Goal: Find specific page/section: Find specific page/section

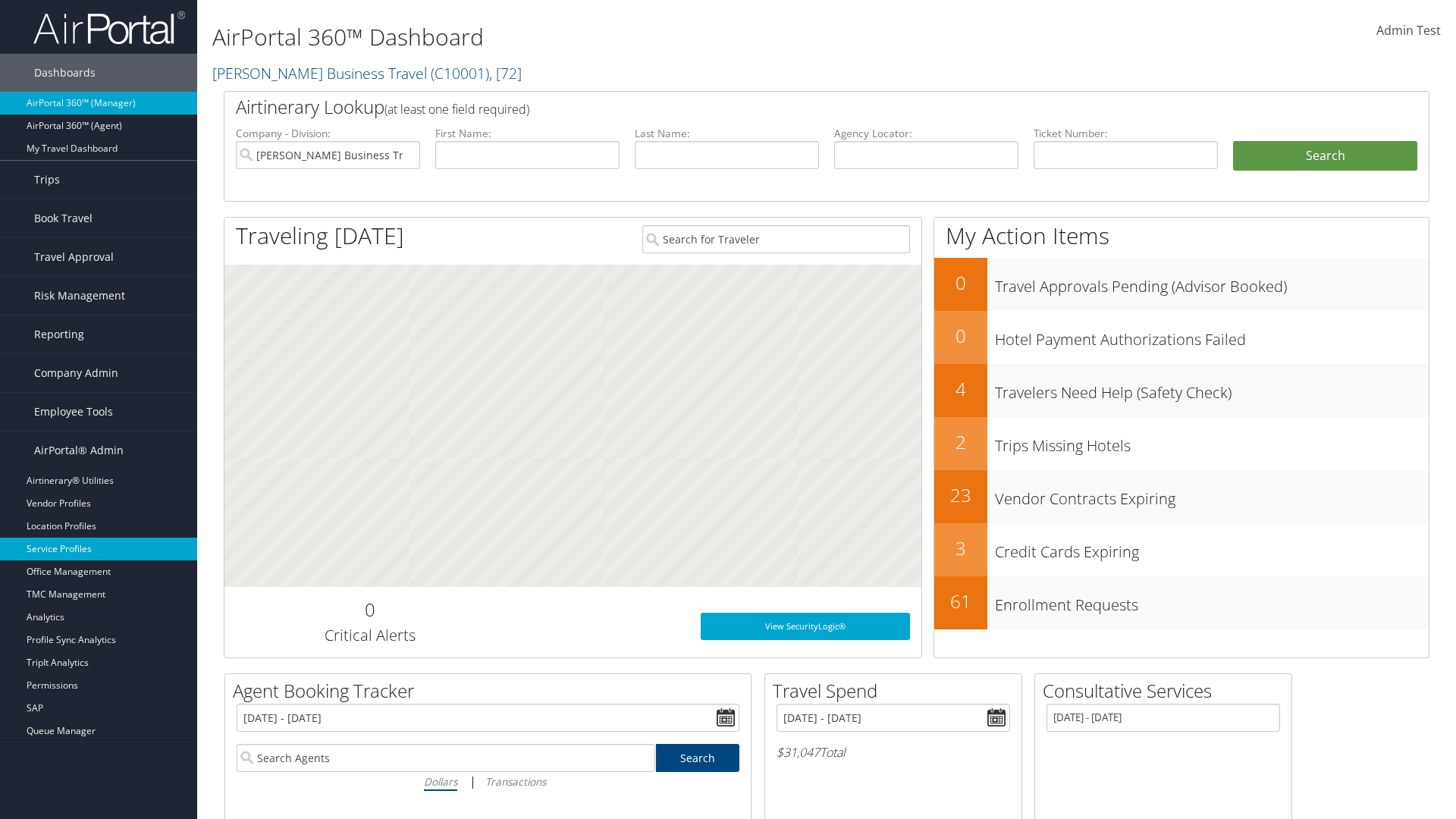
click at [99, 549] on link "Service Profiles" at bounding box center [98, 549] width 197 height 23
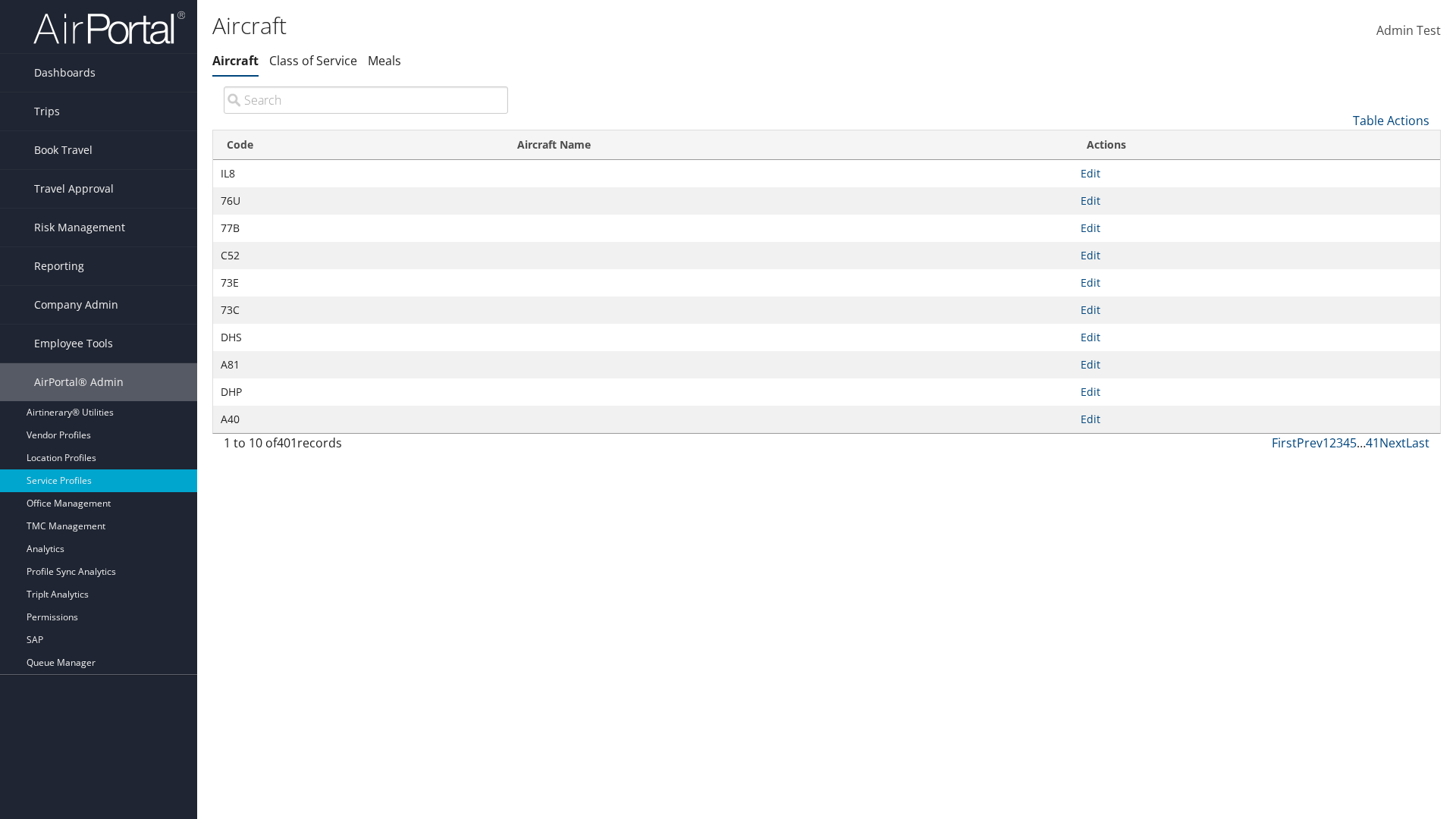
click at [357, 145] on th "Code" at bounding box center [357, 145] width 290 height 29
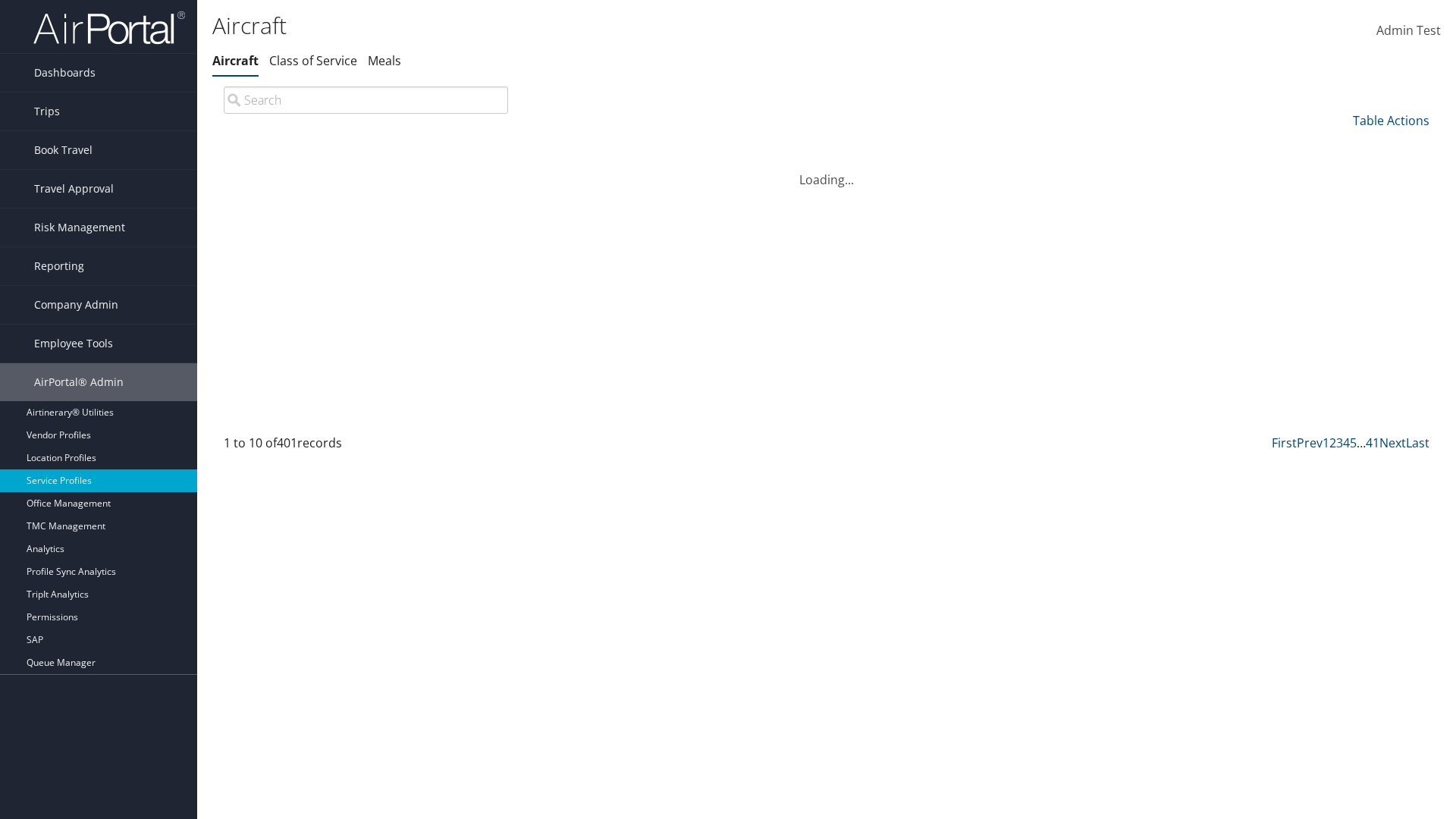
click at [357, 145] on th "Code" at bounding box center [357, 145] width 290 height 29
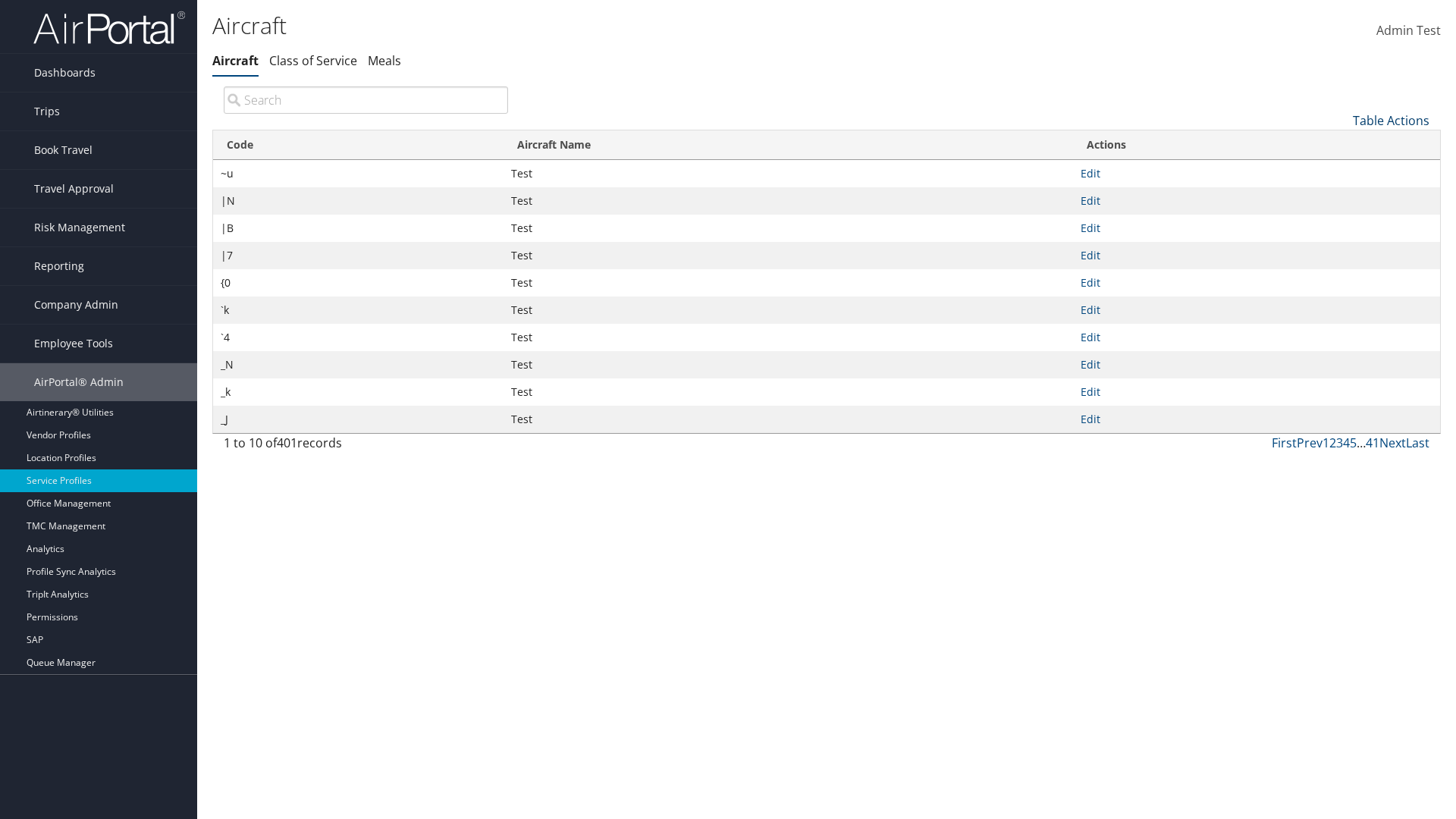
click at [1390, 119] on link "Table Actions" at bounding box center [1390, 120] width 77 height 17
click at [1340, 221] on link "Page Length" at bounding box center [1340, 222] width 199 height 26
click at [1340, 171] on link "25" at bounding box center [1340, 171] width 199 height 26
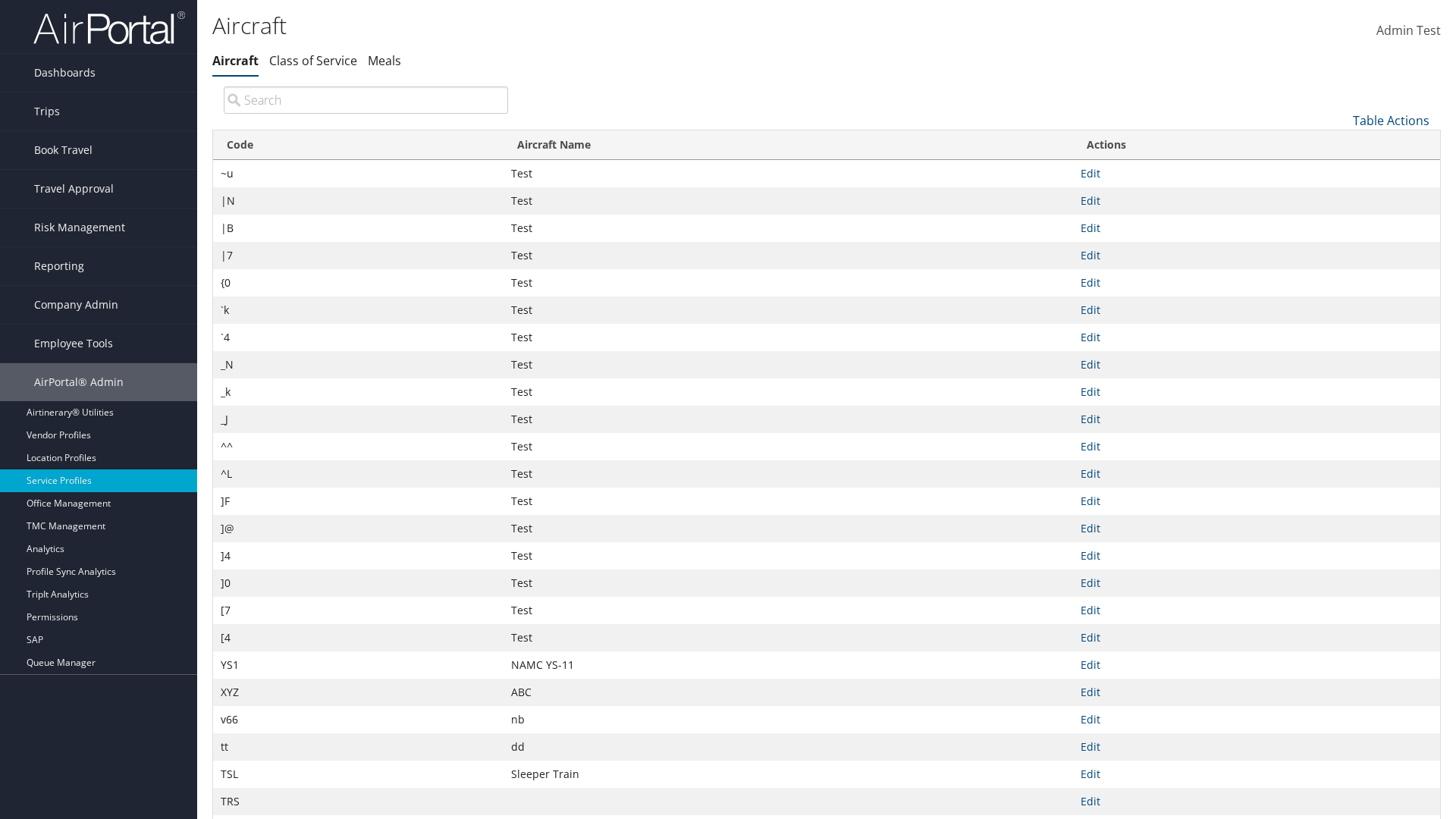
scroll to position [50, 0]
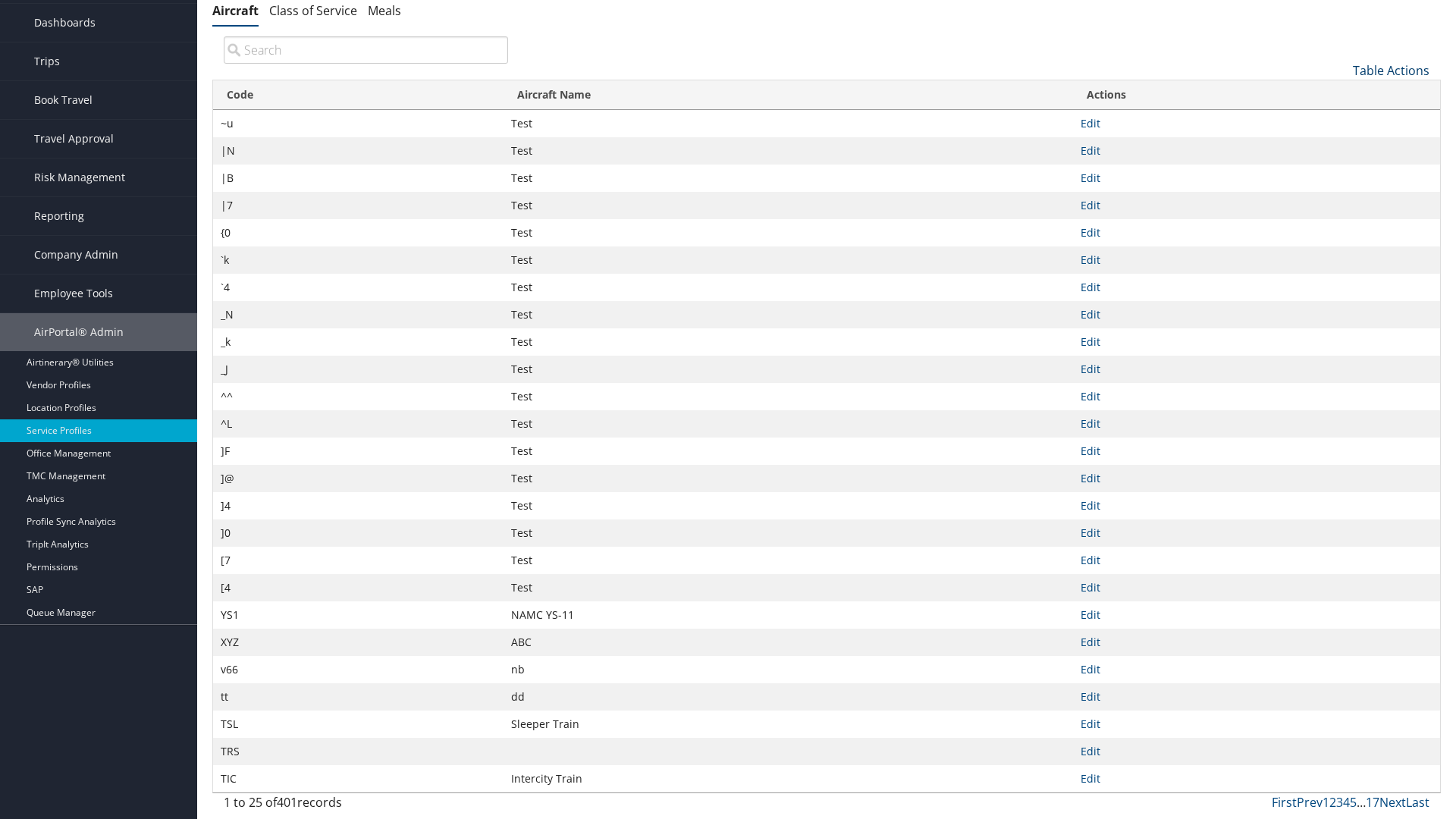
click at [1390, 70] on link "Table Actions" at bounding box center [1390, 70] width 77 height 17
click at [1340, 146] on link "50" at bounding box center [1340, 147] width 199 height 26
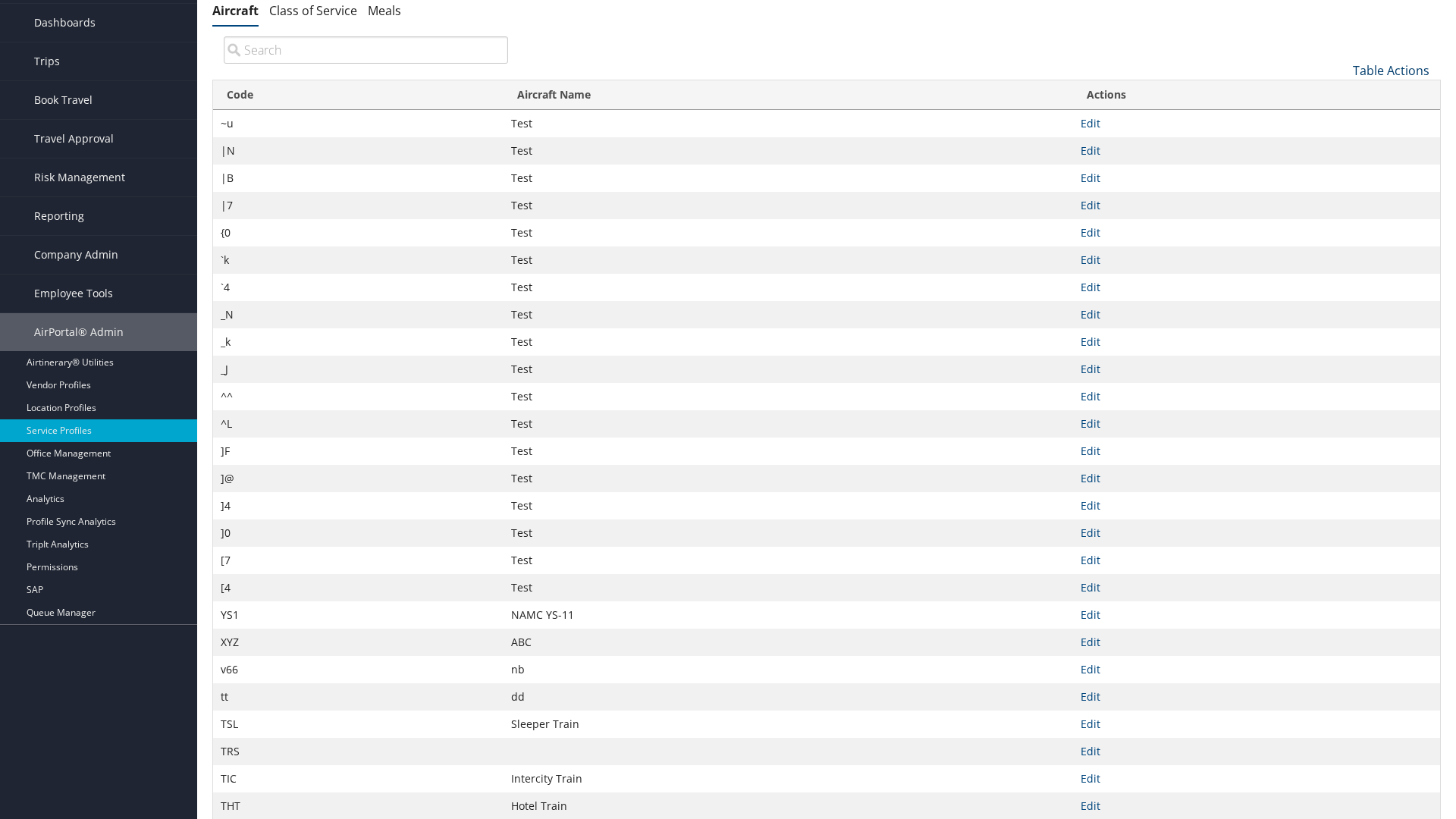
click at [1390, 70] on link "Table Actions" at bounding box center [1390, 70] width 77 height 17
